Goal: Task Accomplishment & Management: Manage account settings

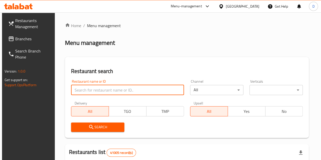
click at [91, 87] on input "search" at bounding box center [127, 90] width 113 height 10
type input "four shots"
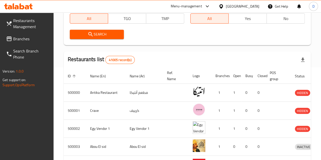
scroll to position [93, 0]
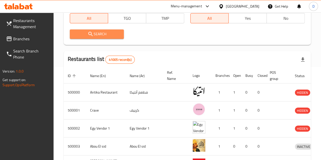
click at [108, 36] on span "Search" at bounding box center [97, 34] width 46 height 6
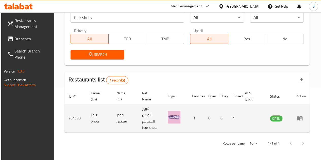
scroll to position [70, 0]
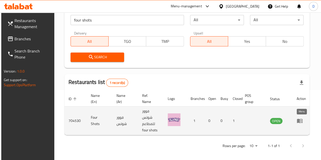
click at [297, 118] on icon "enhanced table" at bounding box center [299, 121] width 6 height 6
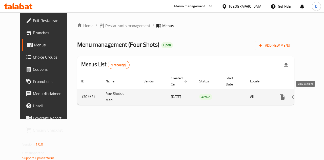
click at [313, 91] on link "enhanced table" at bounding box center [319, 97] width 12 height 12
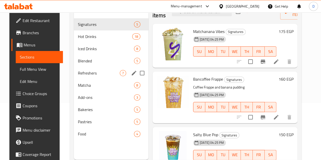
scroll to position [57, 0]
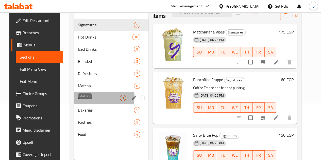
click at [89, 101] on span "Add-ons" at bounding box center [99, 98] width 42 height 6
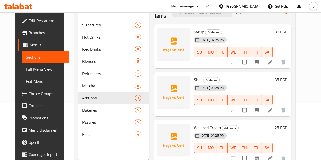
scroll to position [23, 0]
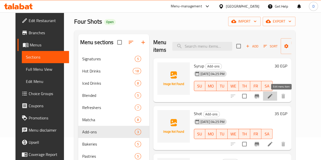
click at [273, 97] on icon at bounding box center [270, 96] width 6 height 6
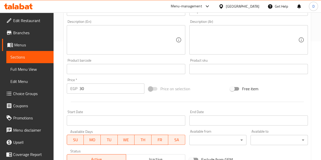
scroll to position [198, 0]
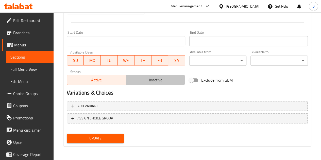
click at [175, 80] on span "Inactive" at bounding box center [155, 79] width 55 height 7
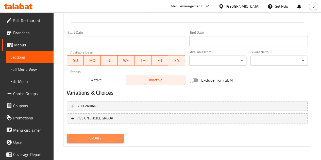
click at [101, 137] on span "Update" at bounding box center [95, 138] width 49 height 6
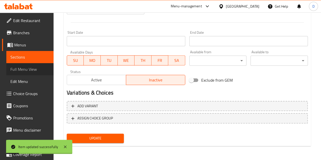
click at [36, 70] on span "Full Menu View" at bounding box center [29, 69] width 39 height 6
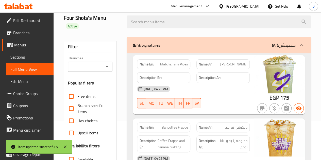
scroll to position [38, 0]
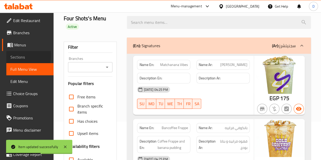
click at [21, 55] on span "Sections" at bounding box center [29, 57] width 39 height 6
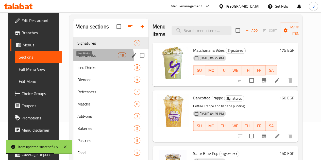
click at [85, 58] on span "Hot Drinks" at bounding box center [97, 55] width 40 height 6
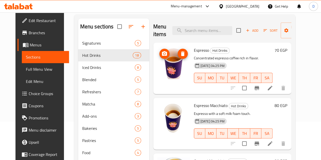
click at [157, 66] on img at bounding box center [173, 63] width 32 height 32
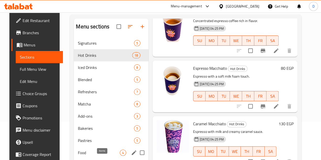
scroll to position [71, 0]
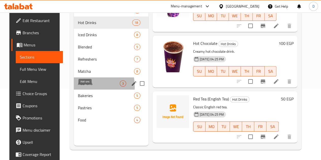
click at [83, 86] on span "Add-ons" at bounding box center [99, 83] width 42 height 6
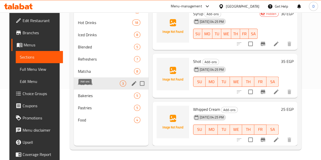
scroll to position [4, 0]
click at [131, 86] on icon "edit" at bounding box center [134, 83] width 6 height 6
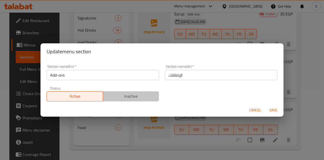
click at [140, 96] on span "Inactive" at bounding box center [131, 95] width 52 height 7
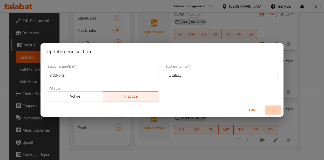
click at [275, 109] on span "Save" at bounding box center [274, 110] width 12 height 6
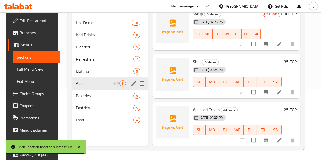
click at [78, 85] on div "Add-ons 3" at bounding box center [110, 83] width 76 height 12
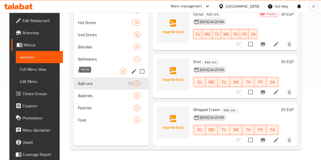
click at [78, 74] on span "Matcha" at bounding box center [99, 71] width 42 height 6
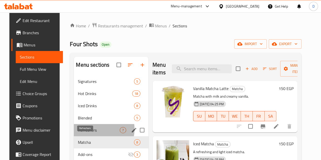
click at [88, 133] on span "Refreshers" at bounding box center [99, 130] width 42 height 6
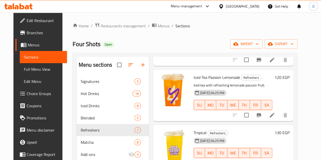
scroll to position [71, 0]
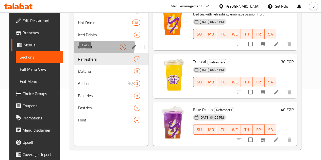
click at [88, 50] on span "Blended" at bounding box center [99, 47] width 42 height 6
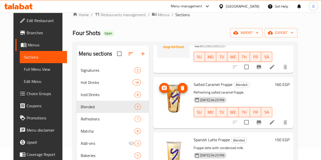
scroll to position [137, 0]
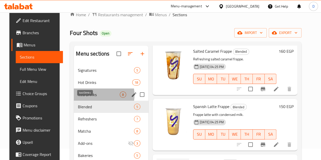
click at [91, 98] on span "Iced Drinks" at bounding box center [99, 94] width 42 height 6
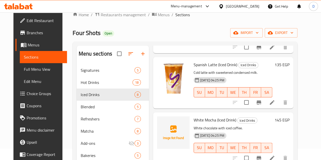
scroll to position [140, 0]
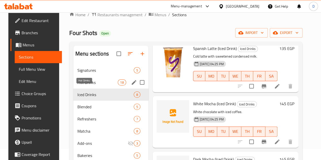
click at [79, 85] on span "Hot Drinks" at bounding box center [97, 82] width 40 height 6
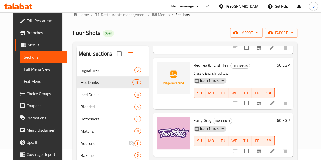
scroll to position [842, 0]
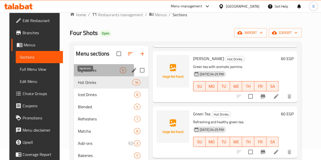
click at [80, 73] on span "Signatures" at bounding box center [99, 70] width 42 height 6
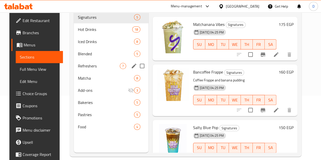
scroll to position [65, 0]
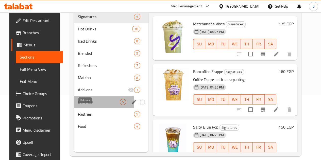
click at [81, 105] on span "Bakeries" at bounding box center [99, 102] width 42 height 6
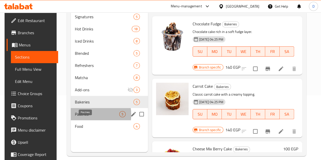
click at [81, 117] on span "Pastries" at bounding box center [97, 114] width 44 height 6
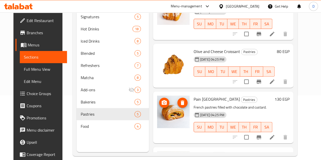
scroll to position [129, 0]
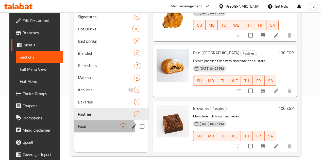
click at [96, 132] on div "Food 4" at bounding box center [111, 126] width 75 height 12
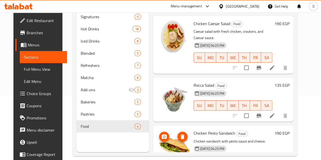
scroll to position [74, 0]
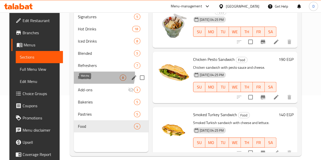
click at [89, 81] on span "Matcha" at bounding box center [99, 78] width 42 height 6
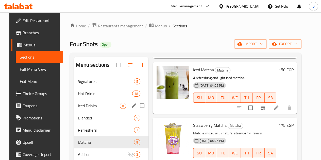
scroll to position [71, 0]
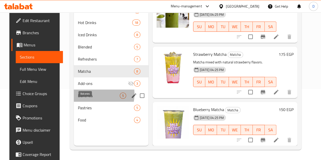
click at [87, 99] on span "Bakeries" at bounding box center [99, 95] width 42 height 6
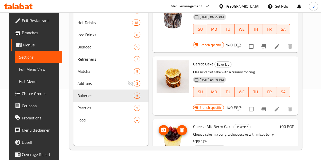
scroll to position [16, 0]
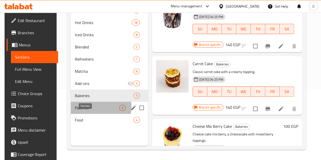
click at [89, 111] on span "Pastries" at bounding box center [97, 108] width 44 height 6
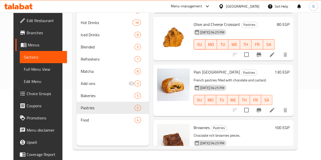
scroll to position [129, 0]
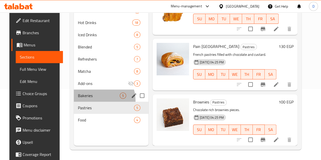
click at [91, 102] on div "Bakeries 5" at bounding box center [111, 95] width 75 height 12
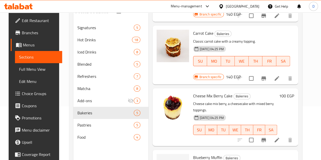
scroll to position [143, 0]
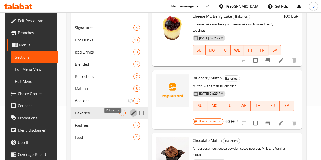
click at [131, 115] on icon "edit" at bounding box center [133, 112] width 5 height 5
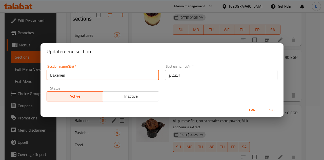
click at [111, 72] on input "Bakeries" at bounding box center [103, 75] width 113 height 10
type input "pastries"
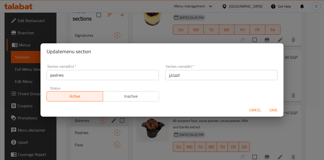
click at [197, 81] on div "Section name(Ar)   * المخابز Section name(Ar) *" at bounding box center [221, 73] width 119 height 22
click at [187, 76] on input "المخابز" at bounding box center [221, 75] width 113 height 10
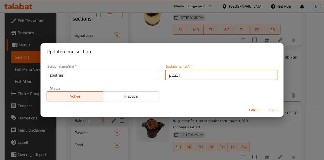
click at [187, 76] on input "المخابز" at bounding box center [221, 75] width 113 height 10
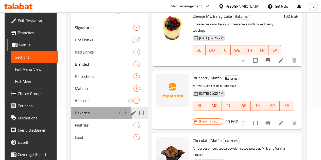
drag, startPoint x: 82, startPoint y: 124, endPoint x: 89, endPoint y: 132, distance: 10.4
click at [89, 132] on div "Signatures 5 Hot Drinks 18 Iced Drinks 8 Blended 5 Refreshers 7 Matcha 8 Add-on…" at bounding box center [109, 83] width 77 height 122
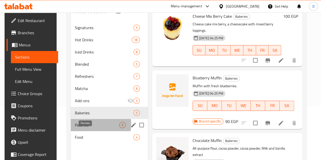
click at [89, 128] on span "Pastries" at bounding box center [97, 125] width 44 height 6
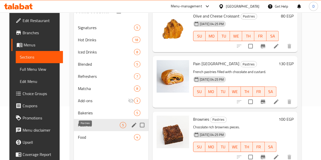
scroll to position [129, 0]
click at [131, 128] on icon "edit" at bounding box center [134, 125] width 6 height 6
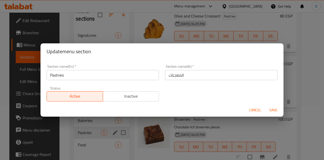
click at [251, 111] on span "Cancel" at bounding box center [255, 110] width 12 height 6
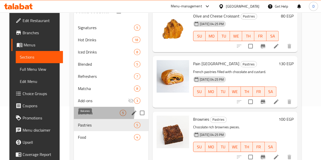
click at [85, 116] on span "Bakeries" at bounding box center [99, 113] width 42 height 6
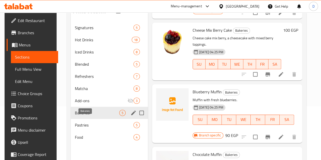
scroll to position [143, 0]
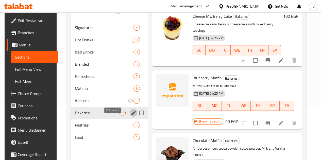
click at [131, 115] on icon "edit" at bounding box center [133, 112] width 5 height 5
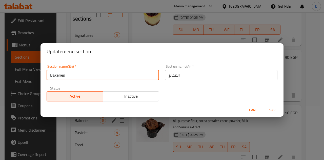
click at [121, 77] on input "Bakeries" at bounding box center [103, 75] width 113 height 10
type input "pastries"
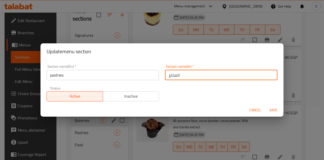
click at [183, 74] on input "المخابز" at bounding box center [221, 75] width 113 height 10
type input "المعجنات"
click at [275, 109] on span "Save" at bounding box center [274, 110] width 12 height 6
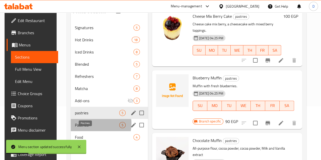
click at [89, 128] on span "Pastries" at bounding box center [97, 125] width 44 height 6
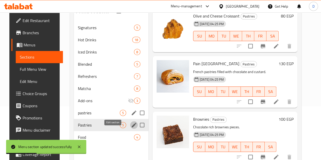
click at [131, 128] on icon "edit" at bounding box center [134, 125] width 6 height 6
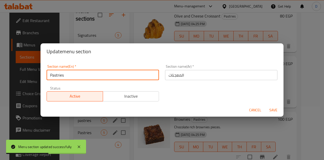
click at [98, 71] on input "Pastries" at bounding box center [103, 75] width 113 height 10
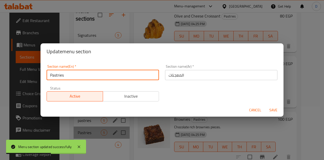
click at [98, 71] on input "Pastries" at bounding box center [103, 75] width 113 height 10
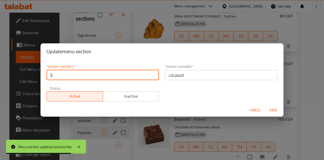
type input "ل"
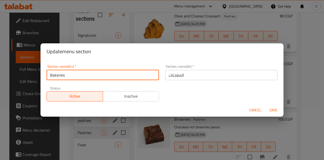
type input "Bakeries"
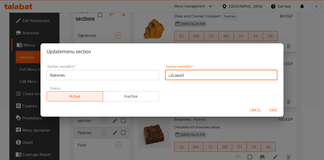
click at [186, 73] on input "المعجنات" at bounding box center [221, 75] width 113 height 10
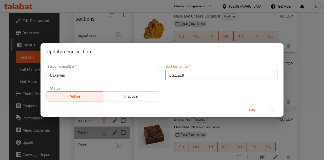
click at [186, 73] on input "المعجنات" at bounding box center [221, 75] width 113 height 10
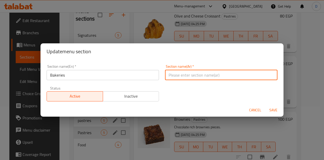
type input "ت"
type input "الم"
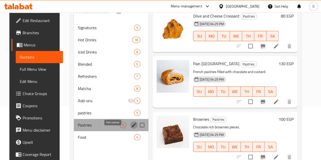
click at [132, 127] on icon "edit" at bounding box center [134, 125] width 5 height 5
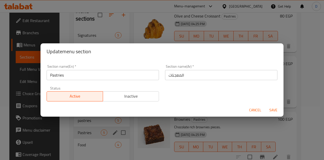
click at [110, 69] on div "Section name(En)   * Pastries Section name(En) *" at bounding box center [103, 72] width 113 height 15
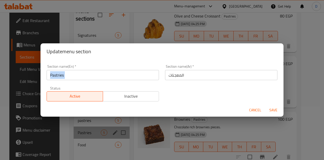
click at [110, 69] on div "Section name(En)   * Pastries Section name(En) *" at bounding box center [103, 72] width 113 height 15
click at [96, 74] on input "Pastries" at bounding box center [103, 75] width 113 height 10
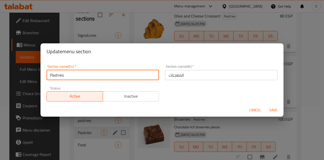
click at [96, 74] on input "Pastries" at bounding box center [103, 75] width 113 height 10
type input "ل"
type input "bakeries"
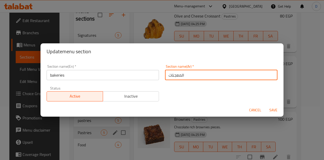
click at [178, 72] on input "المعجنات" at bounding box center [221, 75] width 113 height 10
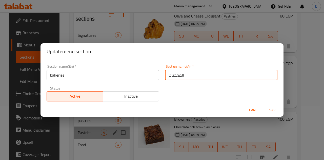
click at [178, 72] on input "المعجنات" at bounding box center [221, 75] width 113 height 10
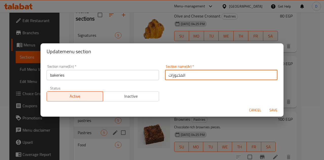
type input "المخبوزات"
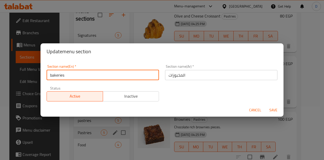
click at [53, 74] on input "bakeries" at bounding box center [103, 75] width 113 height 10
type input "Bakeries"
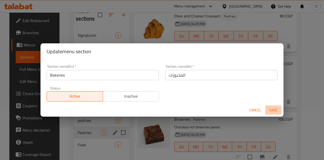
click at [271, 110] on span "Save" at bounding box center [274, 110] width 12 height 6
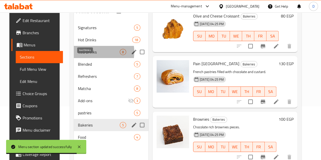
click at [82, 55] on span "Iced Drinks" at bounding box center [99, 52] width 42 height 6
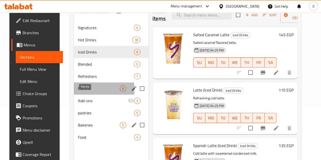
click at [82, 91] on span "Matcha" at bounding box center [99, 88] width 42 height 6
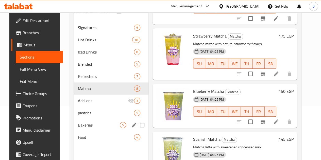
scroll to position [109, 0]
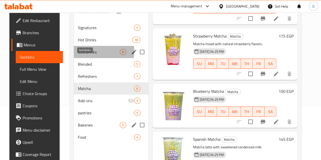
click at [83, 55] on span "Iced Drinks" at bounding box center [99, 52] width 42 height 6
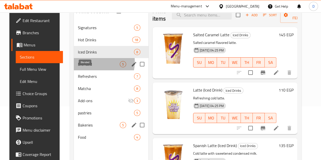
click at [80, 67] on span "Blended" at bounding box center [99, 64] width 42 height 6
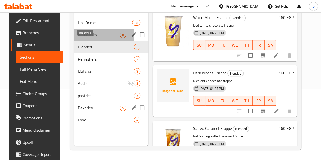
click at [86, 38] on span "Iced Drinks" at bounding box center [99, 35] width 42 height 6
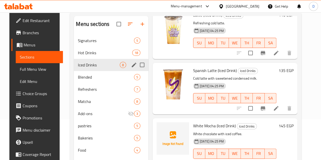
scroll to position [41, 0]
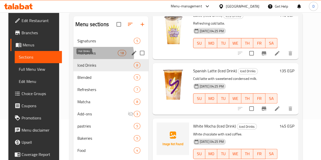
click at [87, 56] on span "Hot Drinks" at bounding box center [97, 53] width 40 height 6
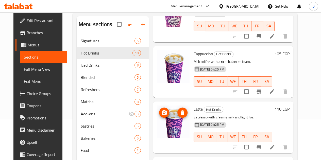
scroll to position [343, 0]
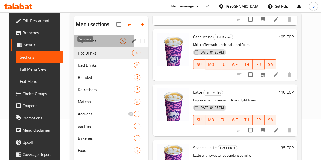
click at [79, 44] on span "Signatures" at bounding box center [99, 41] width 42 height 6
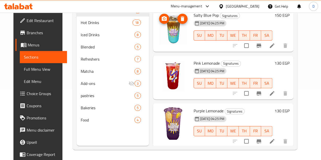
scroll to position [107, 0]
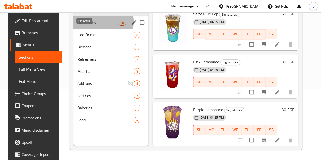
click at [85, 26] on span "Hot Drinks" at bounding box center [97, 23] width 40 height 6
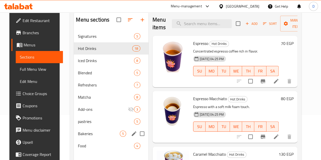
scroll to position [71, 0]
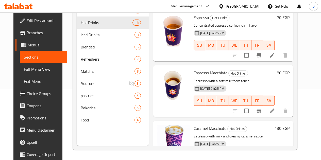
click at [202, 5] on div "Menu-management" at bounding box center [186, 6] width 31 height 6
